Goal: Information Seeking & Learning: Find specific fact

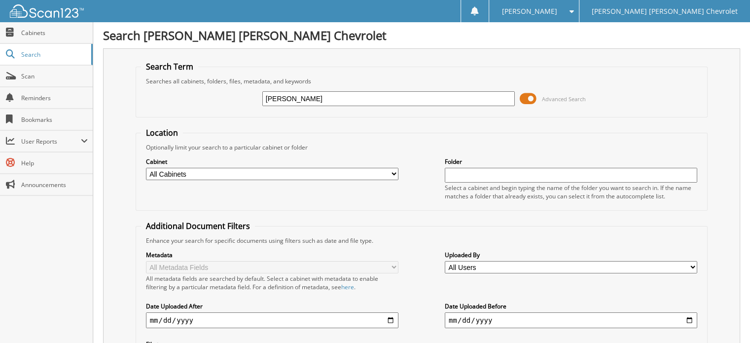
type input "megan schneider"
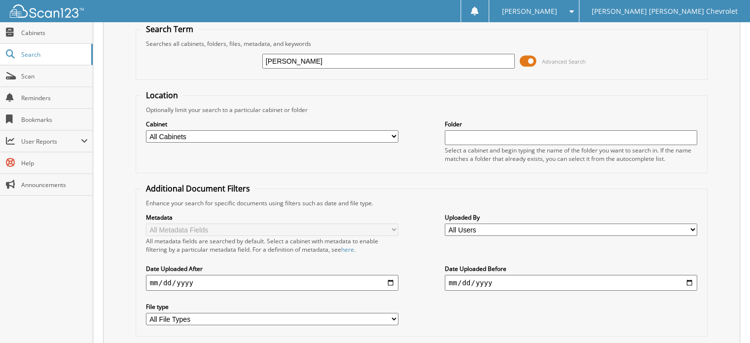
scroll to position [130, 0]
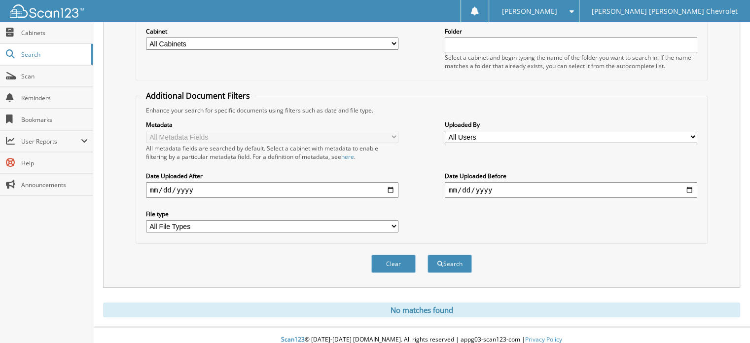
click at [458, 254] on button "Search" at bounding box center [449, 263] width 44 height 18
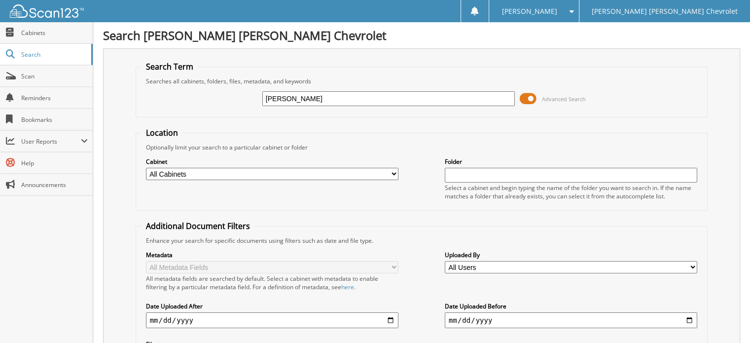
click at [340, 100] on input "megan schneider" at bounding box center [388, 98] width 252 height 15
type input "m"
paste input "[US_VEHICLE_IDENTIFICATION_NUMBER]"
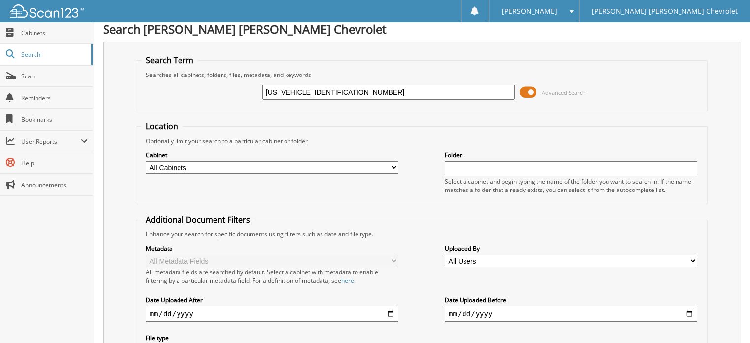
scroll to position [130, 0]
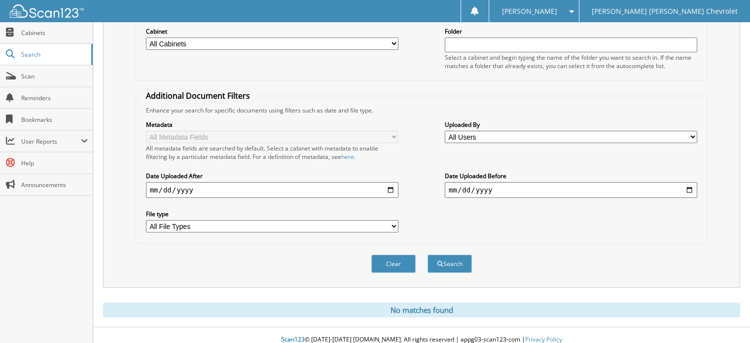
type input "[US_VEHICLE_IDENTIFICATION_NUMBER]"
click at [453, 254] on button "Search" at bounding box center [449, 263] width 44 height 18
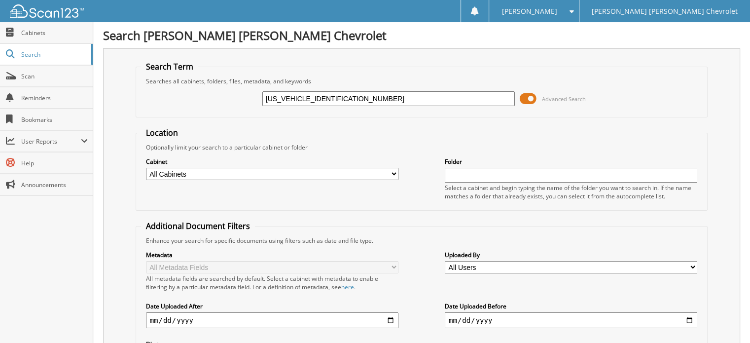
click at [398, 144] on div "Optionally limit your search to a particular cabinet or folder" at bounding box center [422, 147] width 562 height 8
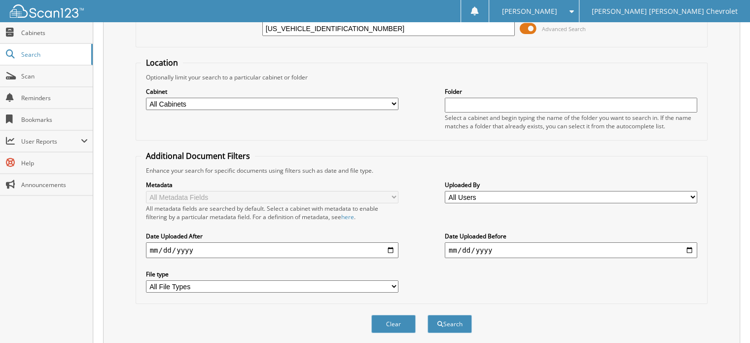
scroll to position [130, 0]
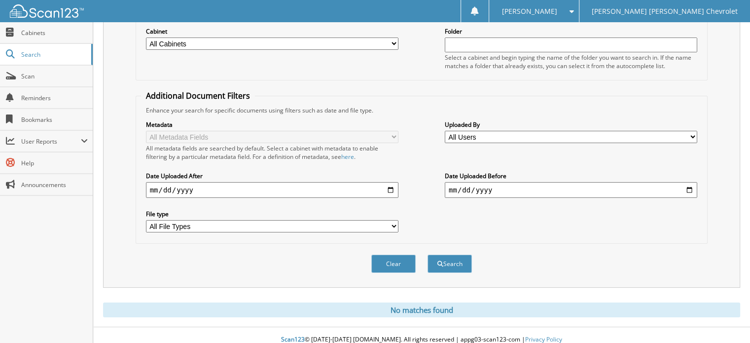
click at [438, 261] on span "submit" at bounding box center [440, 264] width 6 height 6
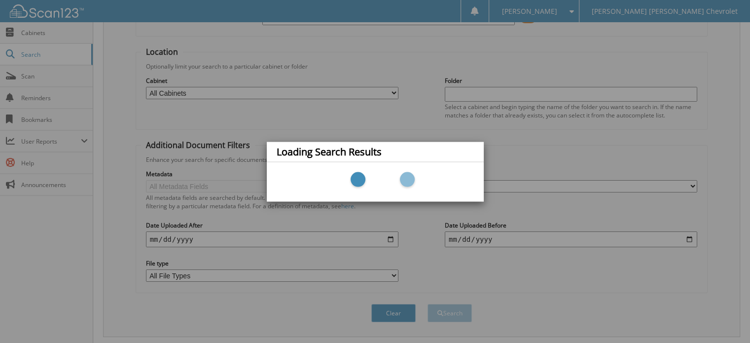
scroll to position [0, 0]
